Goal: Transaction & Acquisition: Purchase product/service

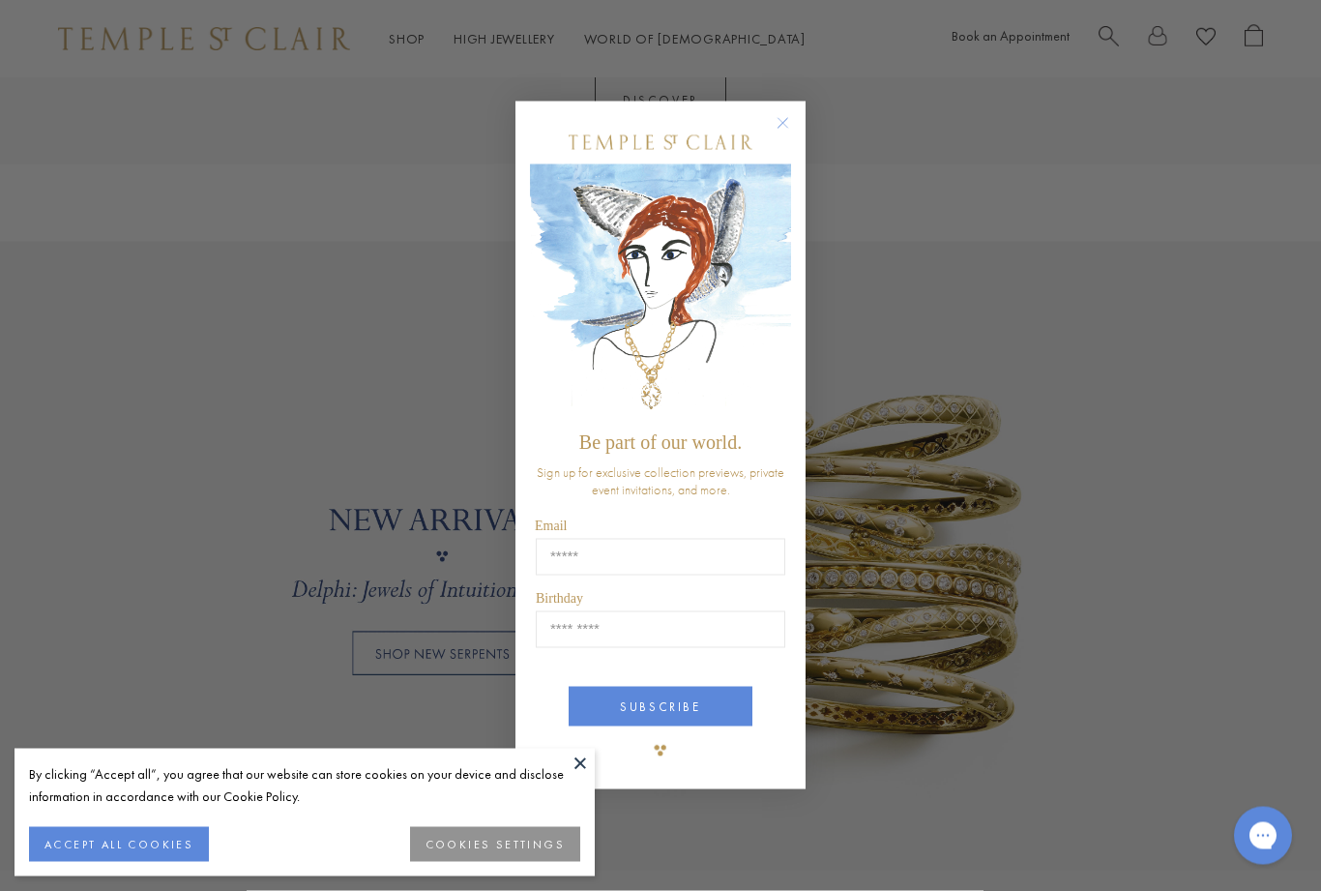
scroll to position [1219, 0]
click at [778, 134] on circle "Close dialog" at bounding box center [783, 122] width 23 height 23
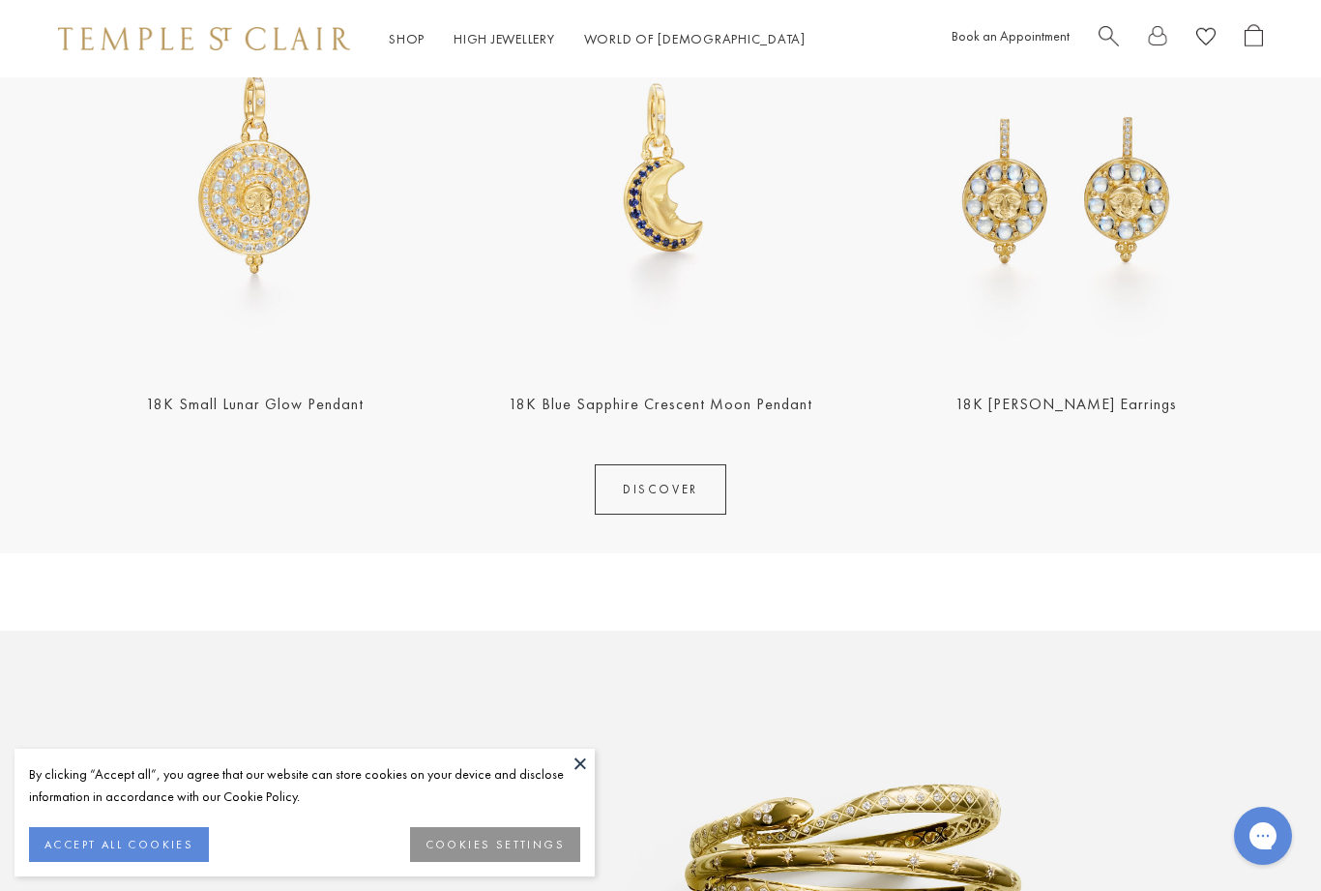
scroll to position [827, 0]
click at [671, 500] on link "DISCOVER" at bounding box center [661, 490] width 132 height 50
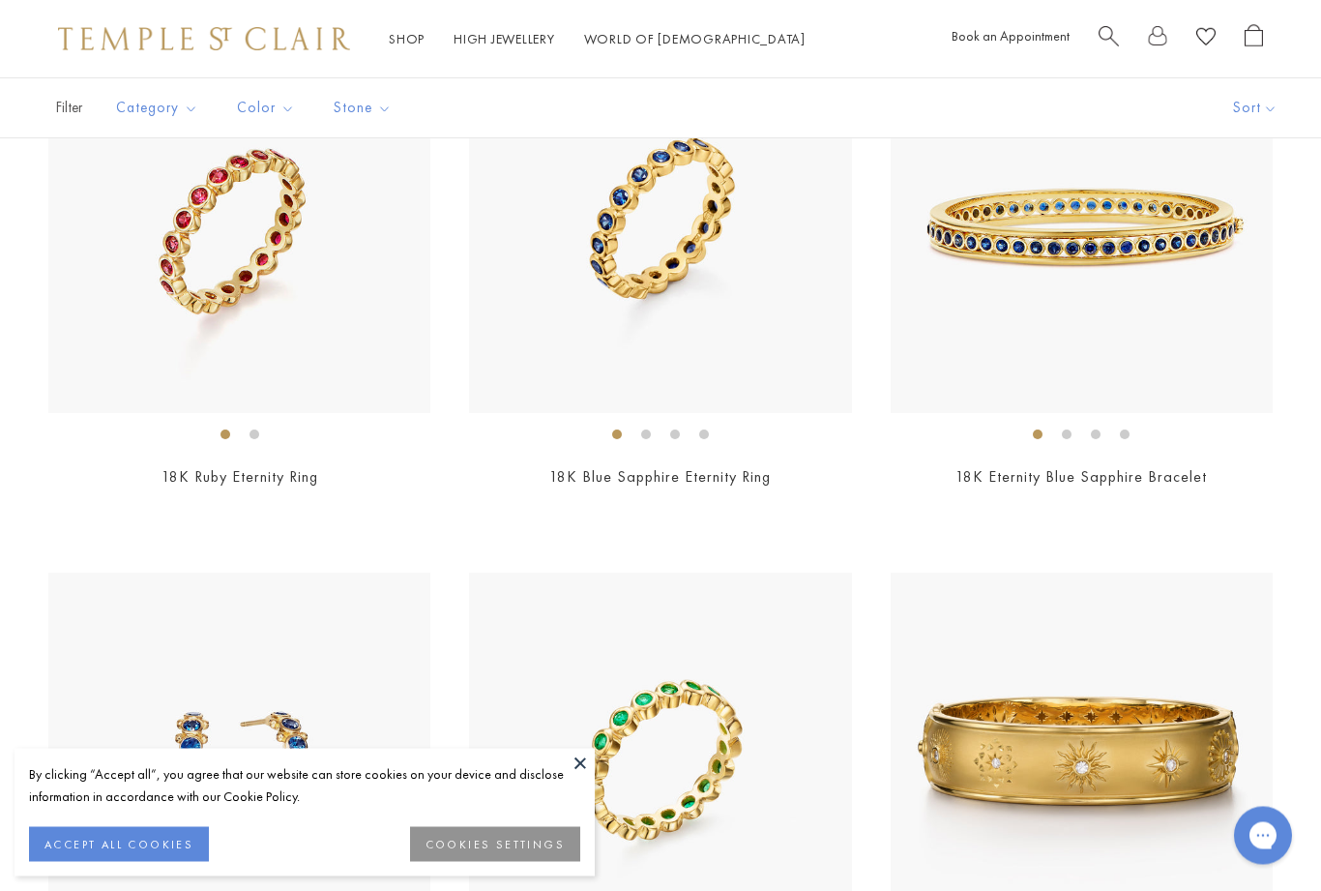
scroll to position [8126, 0]
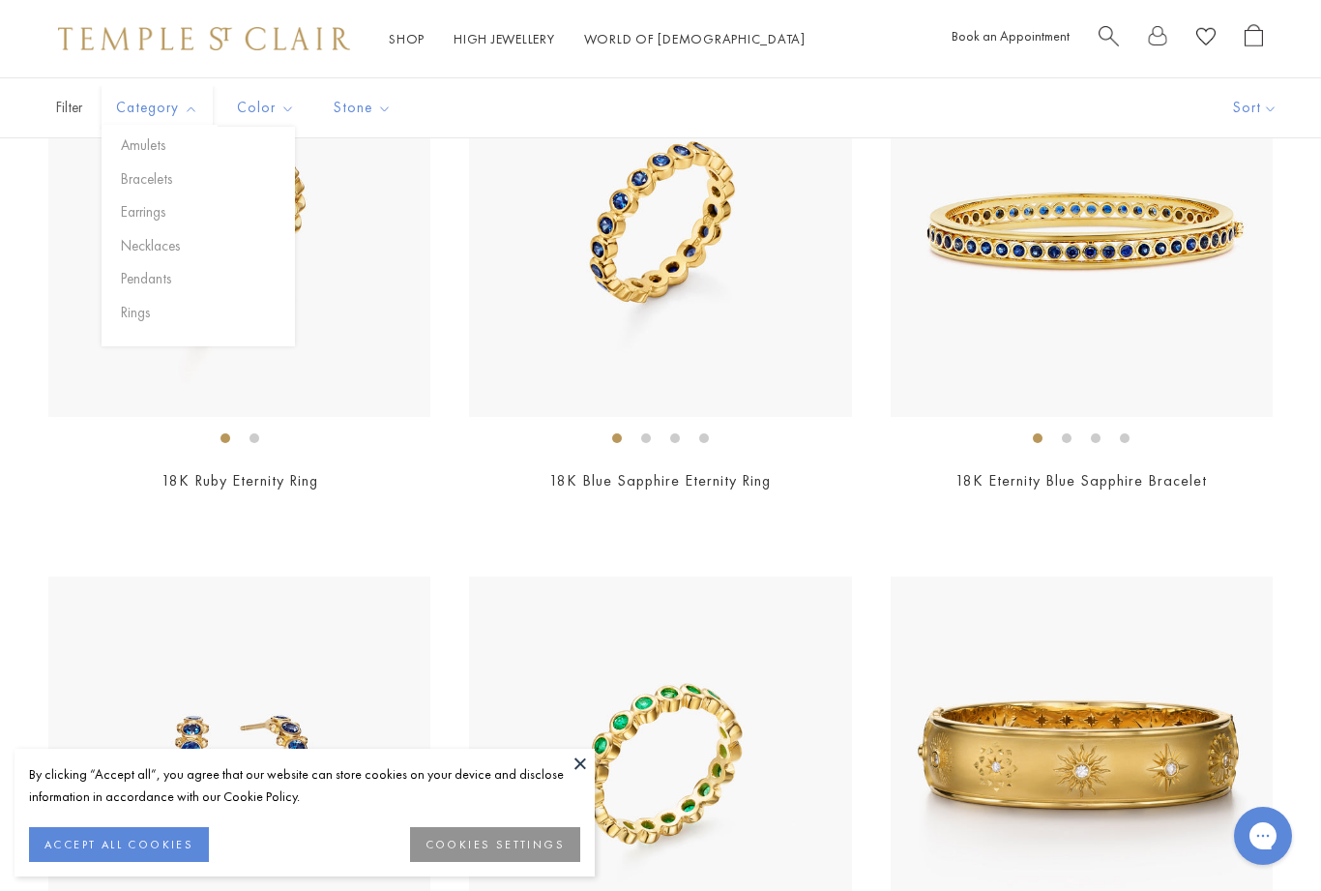
click at [138, 275] on button "Pendants" at bounding box center [205, 279] width 179 height 22
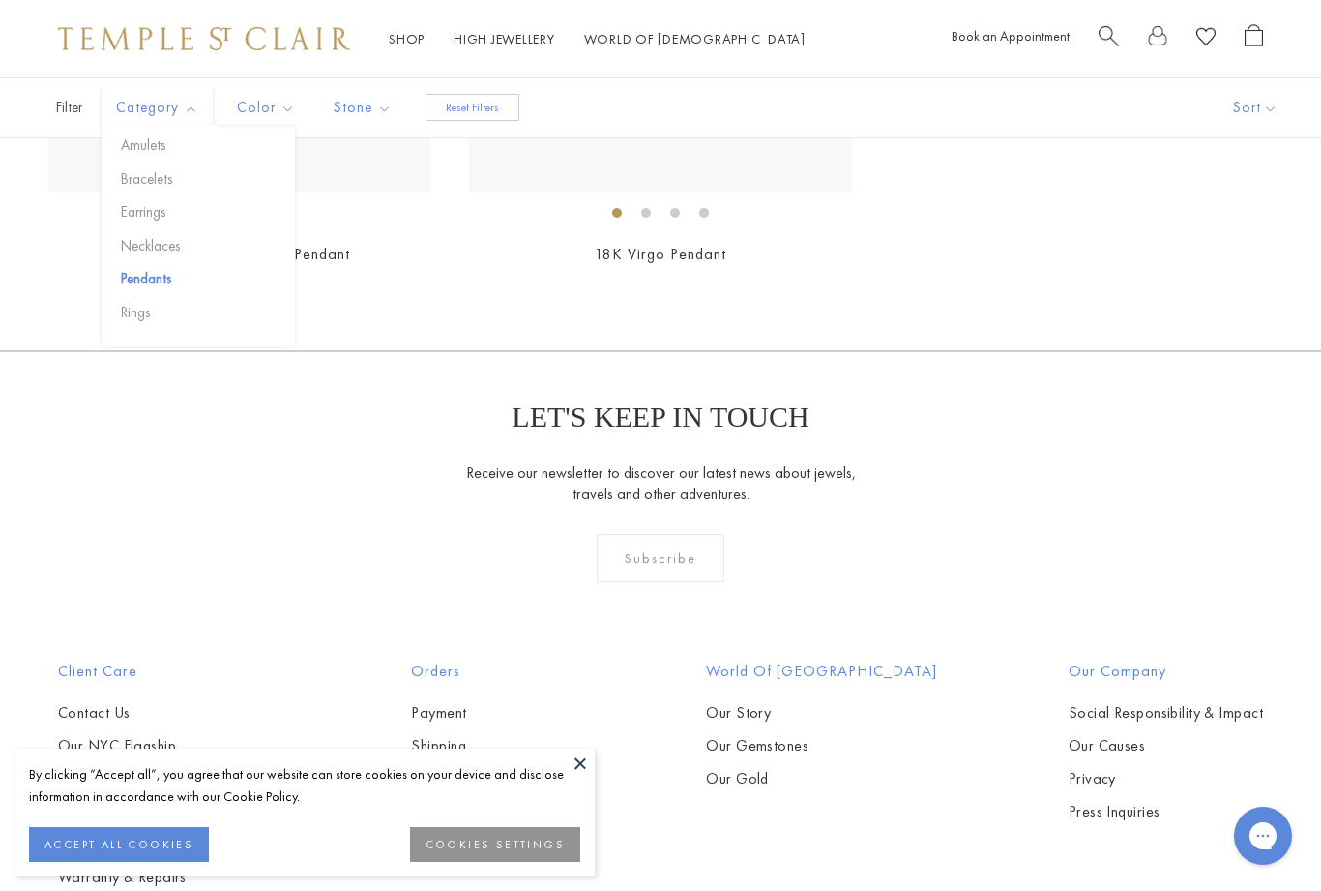
scroll to position [7901, 0]
